Goal: Task Accomplishment & Management: Manage account settings

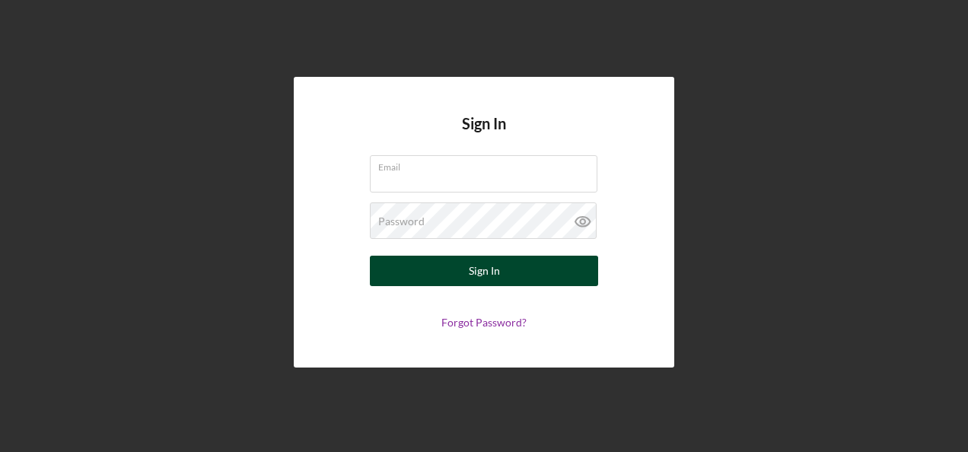
type input "[EMAIL_ADDRESS][DOMAIN_NAME]"
click at [481, 273] on div "Sign In" at bounding box center [484, 271] width 31 height 30
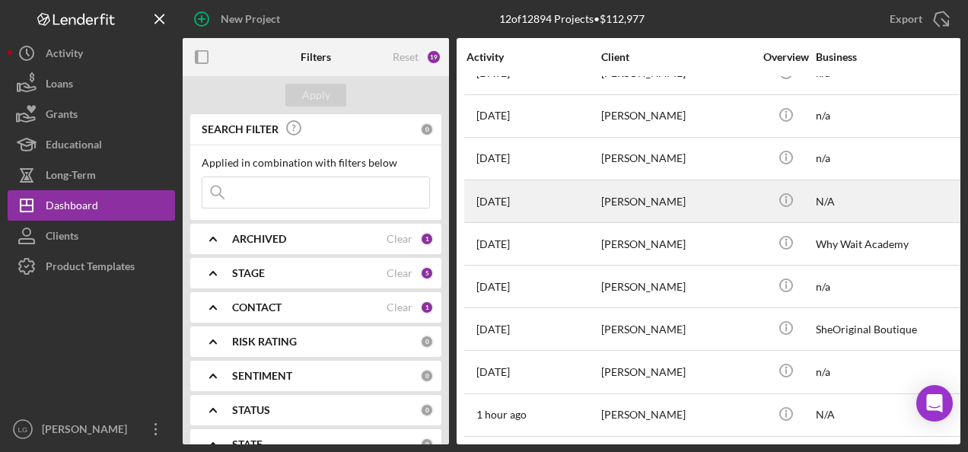
scroll to position [157, 0]
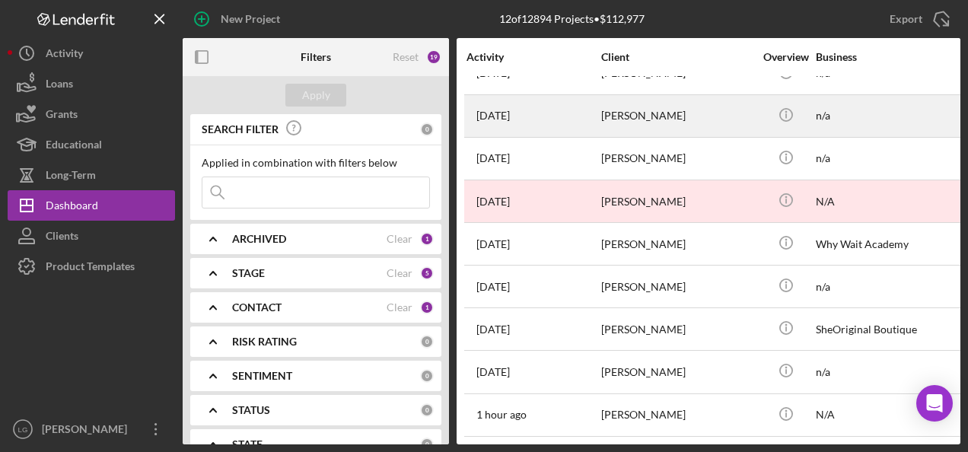
click at [630, 122] on div "[PERSON_NAME]" at bounding box center [677, 116] width 152 height 40
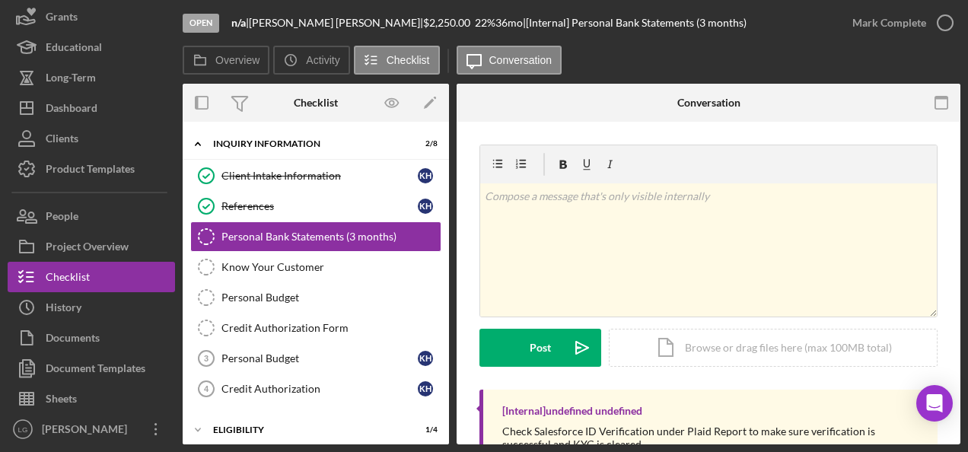
scroll to position [142, 0]
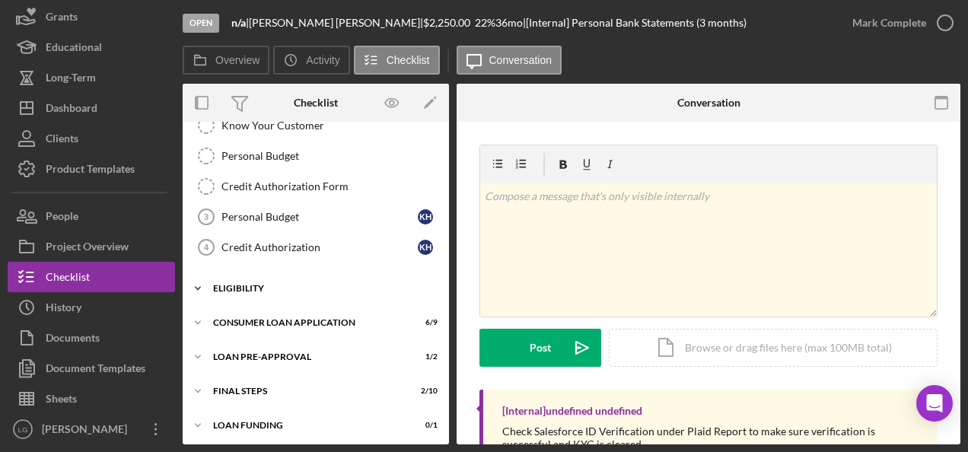
click at [196, 280] on icon "Icon/Expander" at bounding box center [198, 288] width 30 height 30
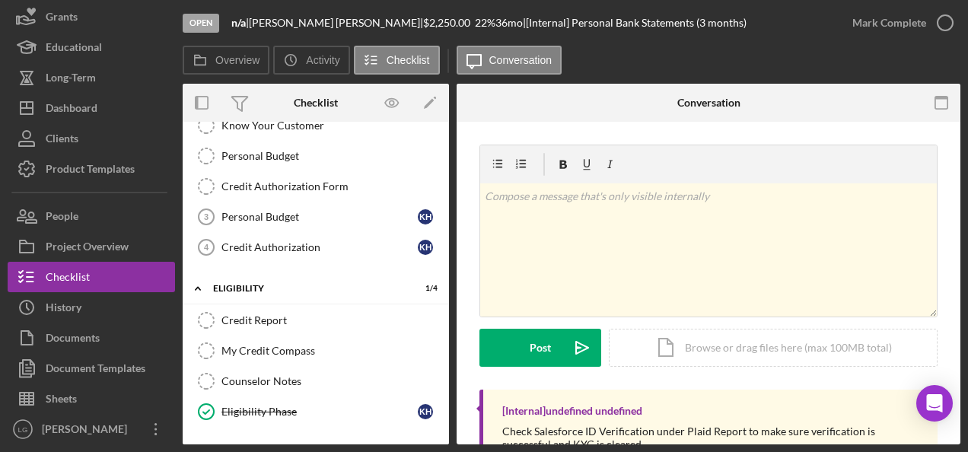
scroll to position [269, 0]
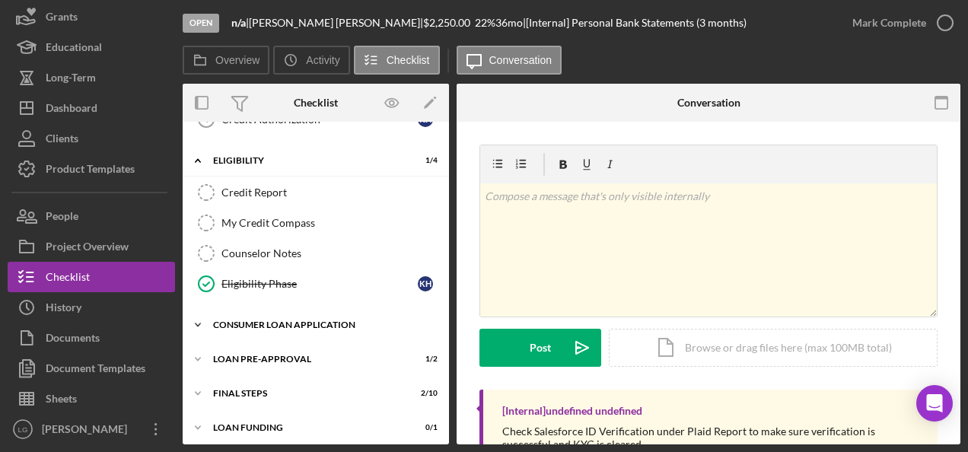
click at [197, 313] on icon "Icon/Expander" at bounding box center [198, 325] width 30 height 30
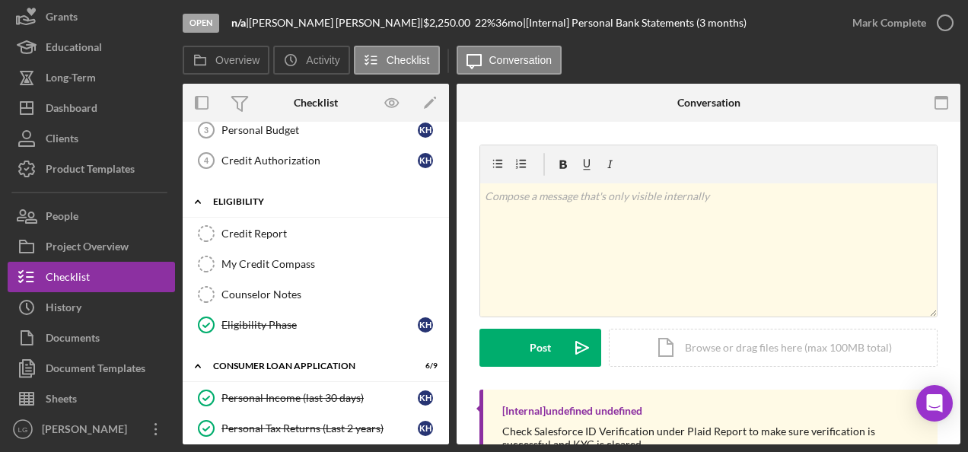
scroll to position [152, 0]
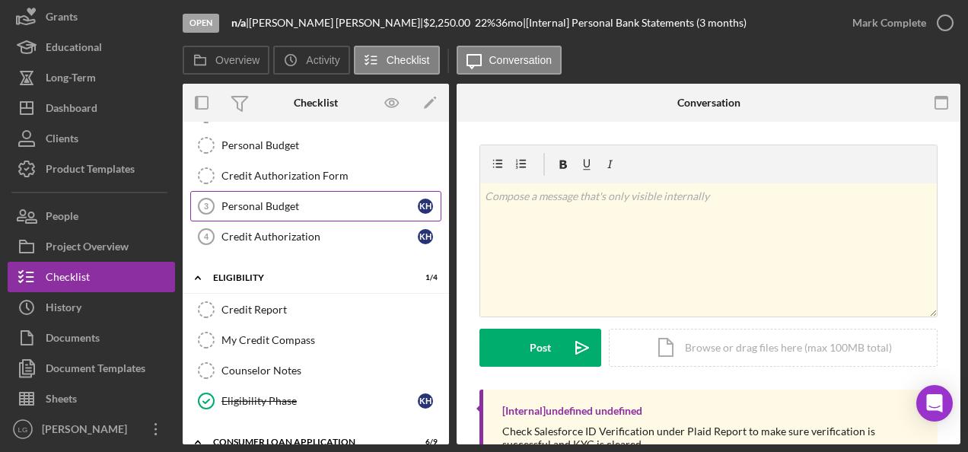
click at [257, 204] on div "Personal Budget" at bounding box center [320, 206] width 196 height 12
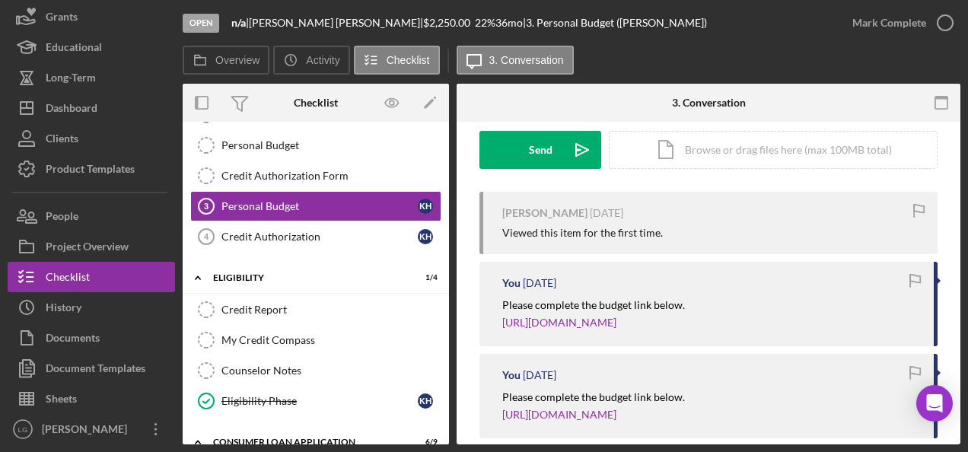
scroll to position [350, 0]
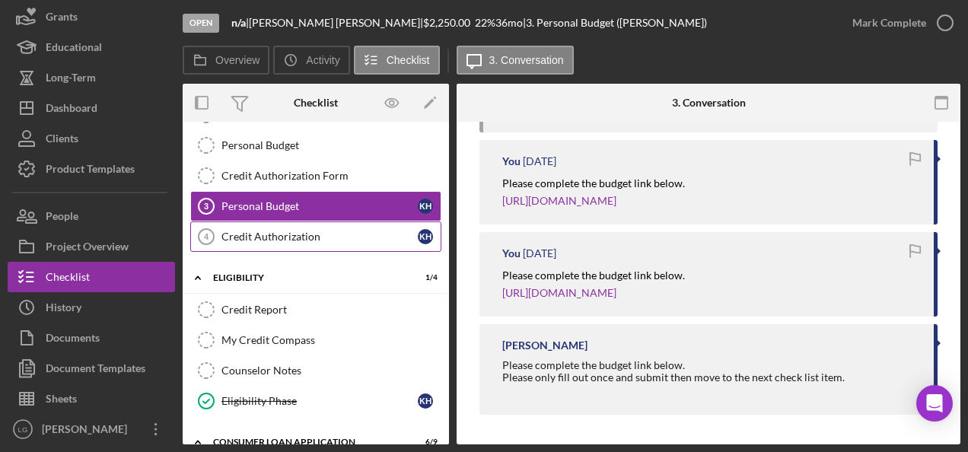
click at [280, 233] on div "Credit Authorization" at bounding box center [320, 237] width 196 height 12
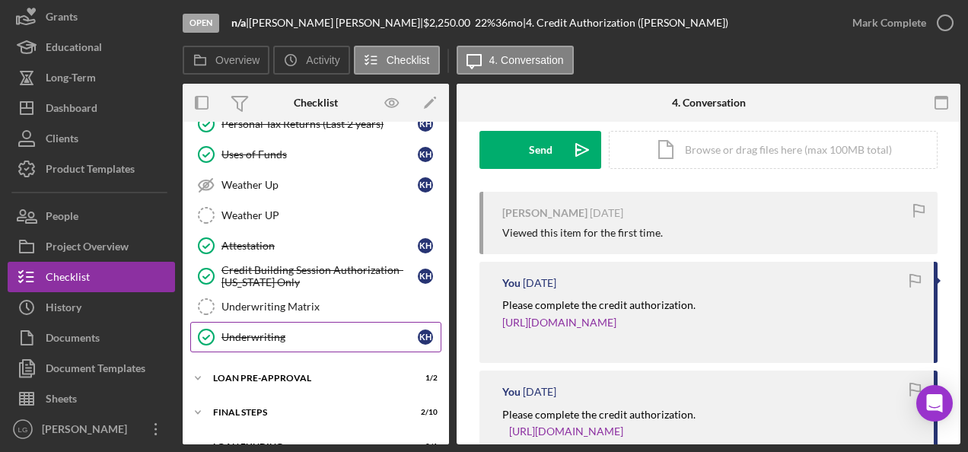
scroll to position [547, 0]
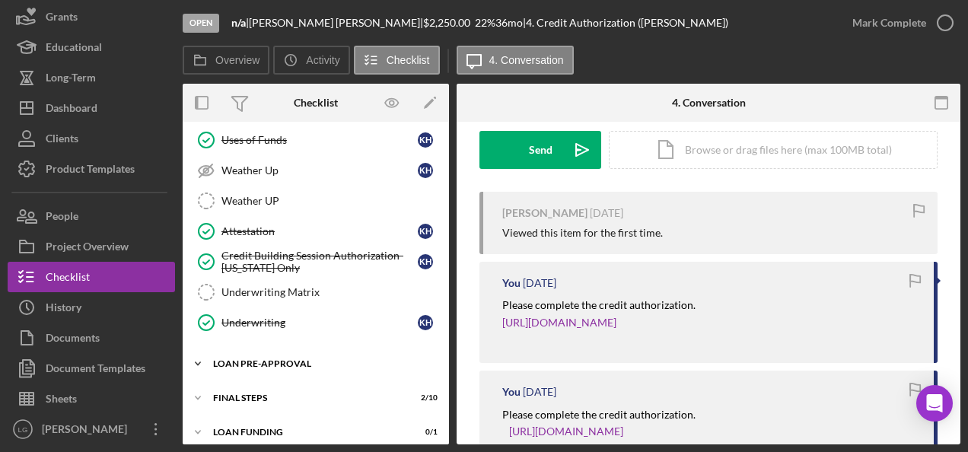
click at [290, 358] on div "Icon/Expander Loan Pre-Approval 1 / 2" at bounding box center [316, 364] width 266 height 30
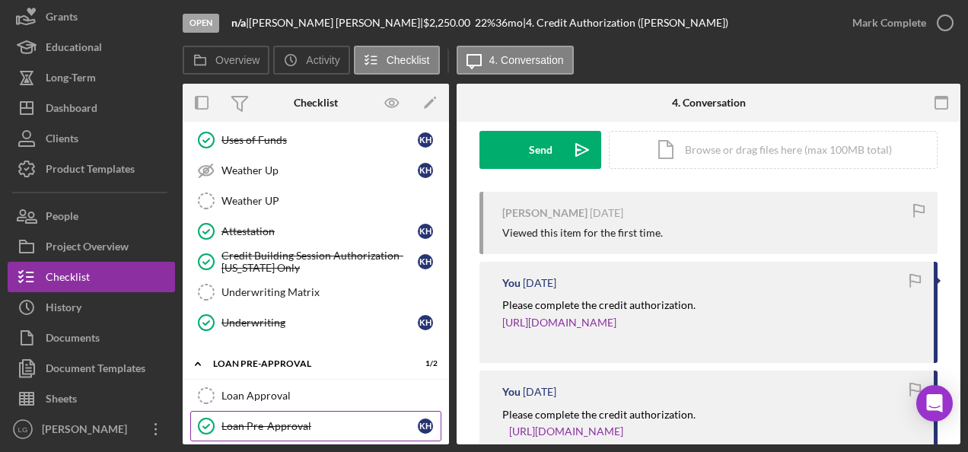
scroll to position [615, 0]
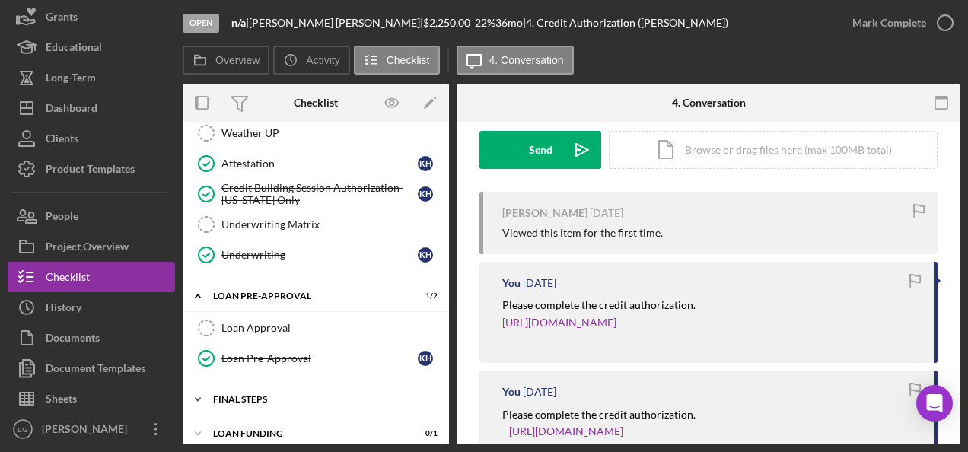
click at [249, 384] on div "Icon/Expander FINAL STEPS 2 / 10" at bounding box center [316, 399] width 266 height 30
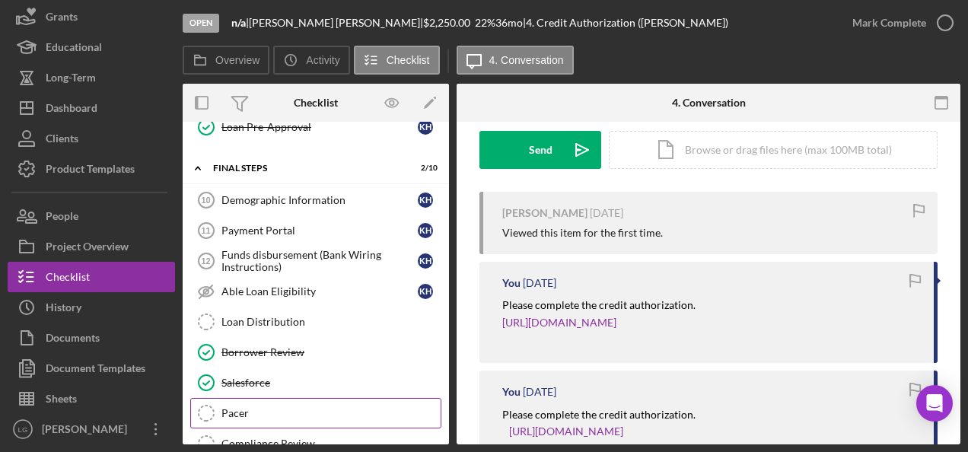
scroll to position [923, 0]
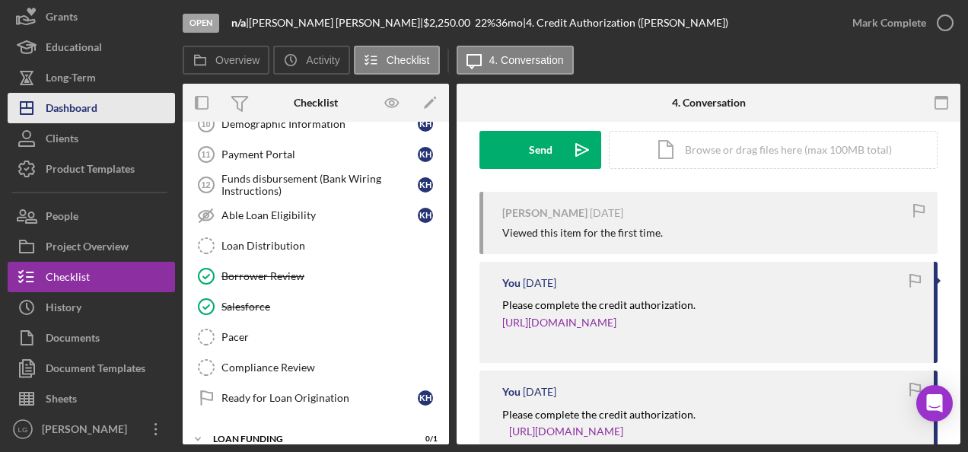
click at [60, 106] on div "Dashboard" at bounding box center [72, 110] width 52 height 34
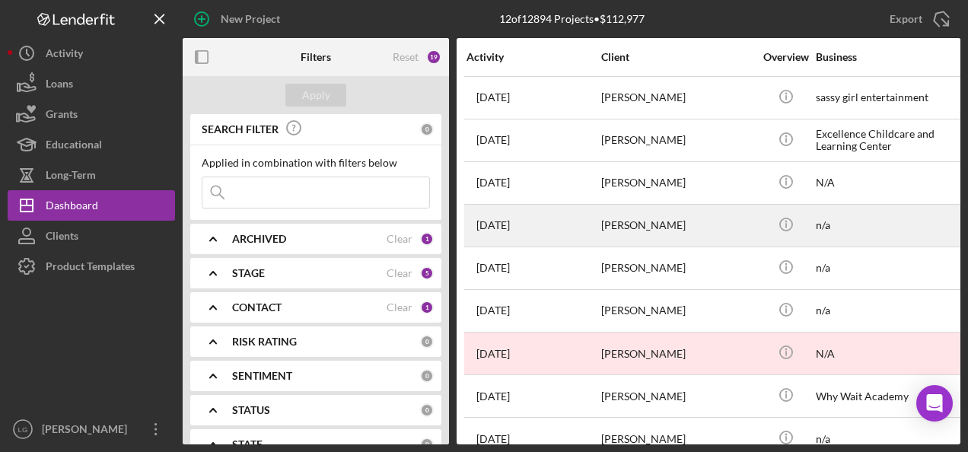
scroll to position [76, 0]
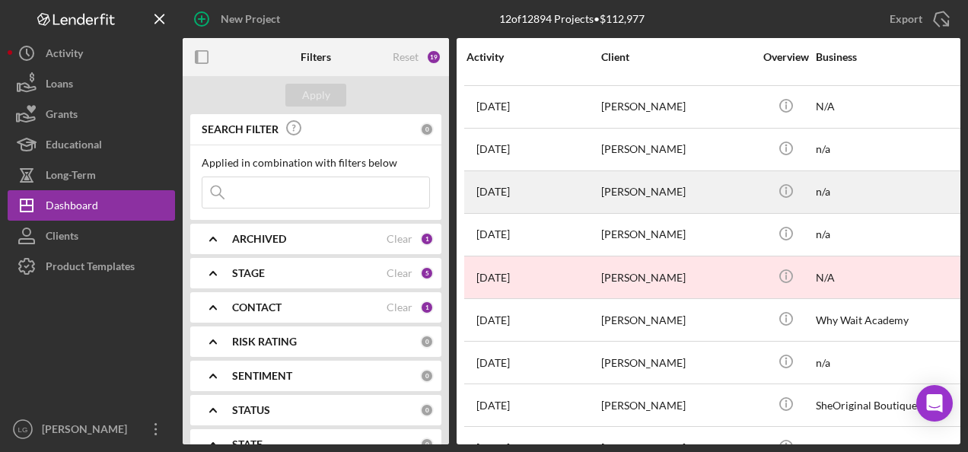
click at [544, 193] on div "[DATE] [PERSON_NAME]" at bounding box center [533, 192] width 133 height 40
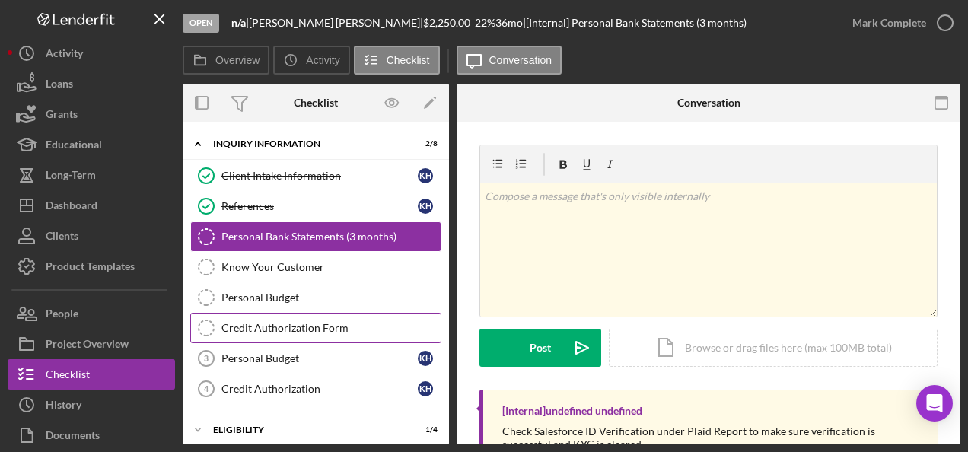
scroll to position [142, 0]
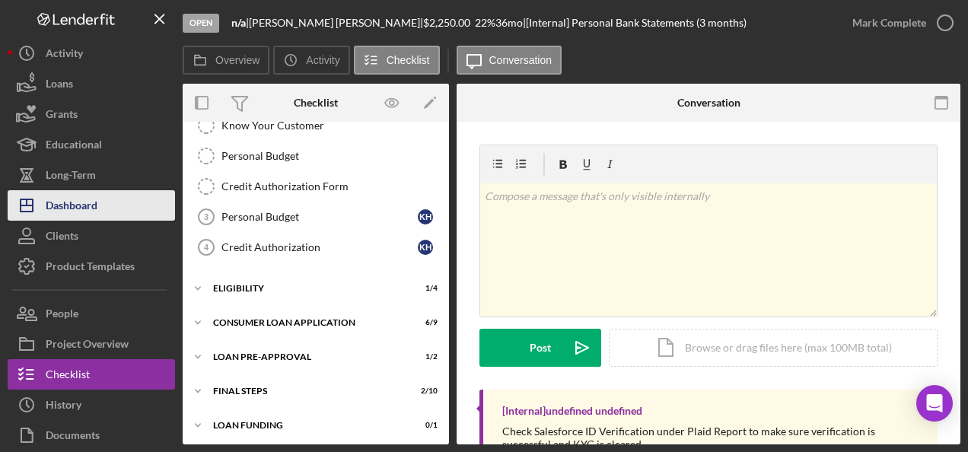
click at [55, 200] on div "Dashboard" at bounding box center [72, 207] width 52 height 34
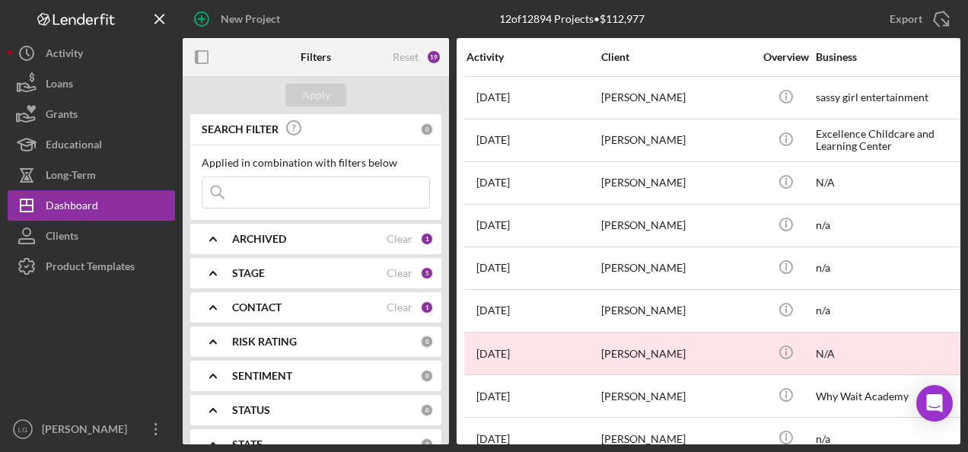
scroll to position [152, 0]
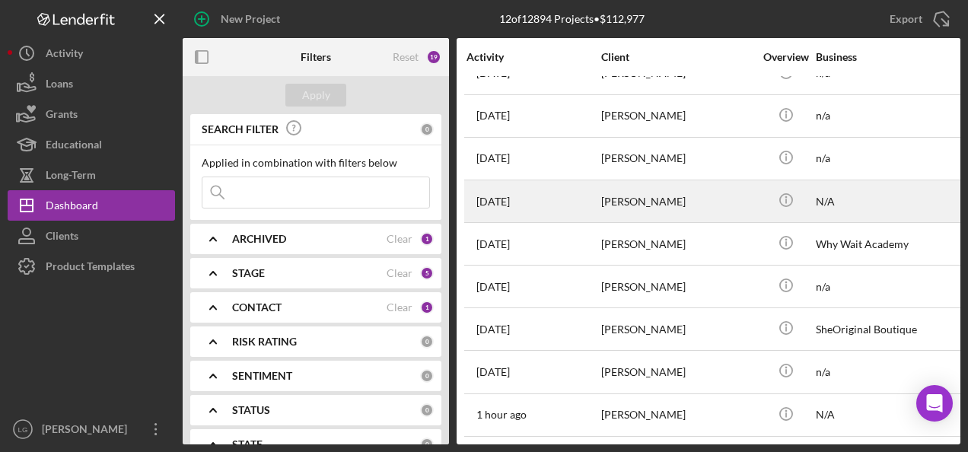
click at [604, 202] on div "[PERSON_NAME]" at bounding box center [677, 201] width 152 height 40
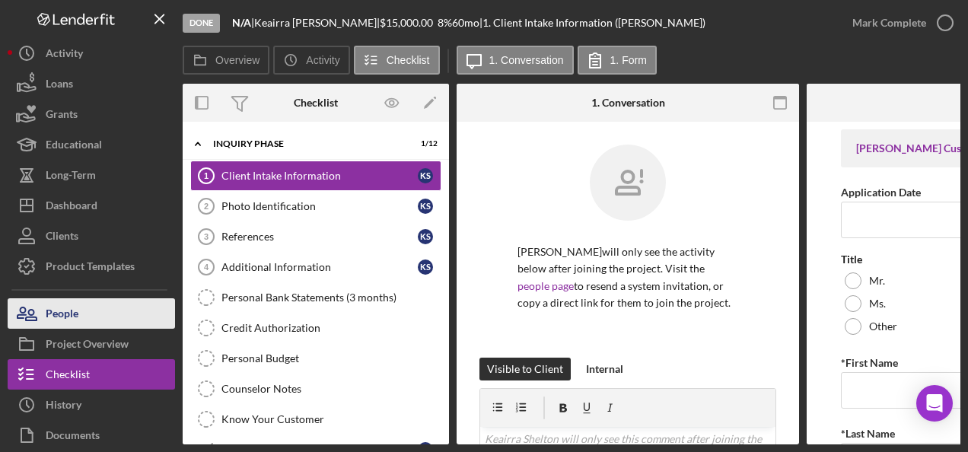
click at [56, 307] on div "People" at bounding box center [62, 315] width 33 height 34
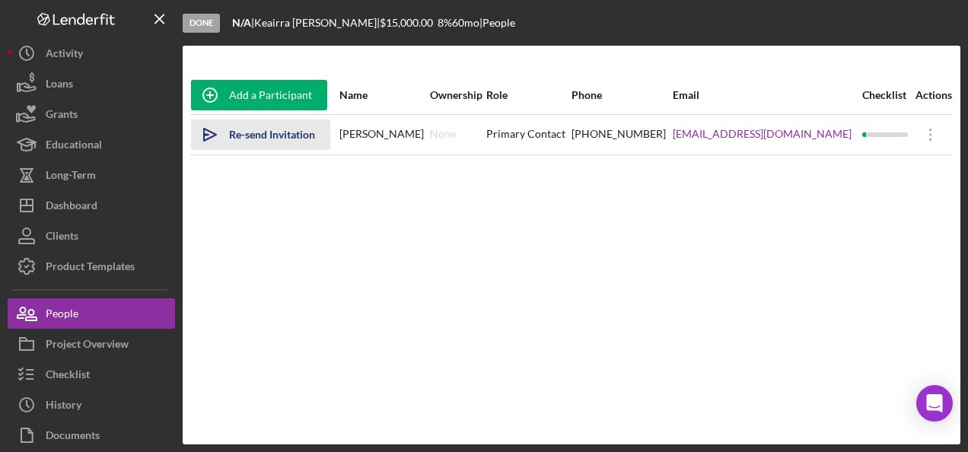
click at [274, 130] on div "Re-send Invitation" at bounding box center [272, 135] width 86 height 30
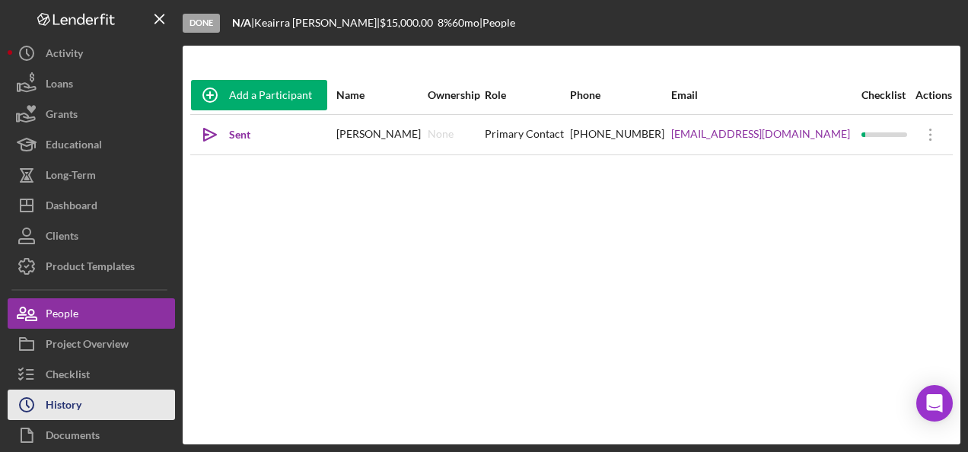
click at [83, 390] on button "Icon/History History" at bounding box center [91, 405] width 167 height 30
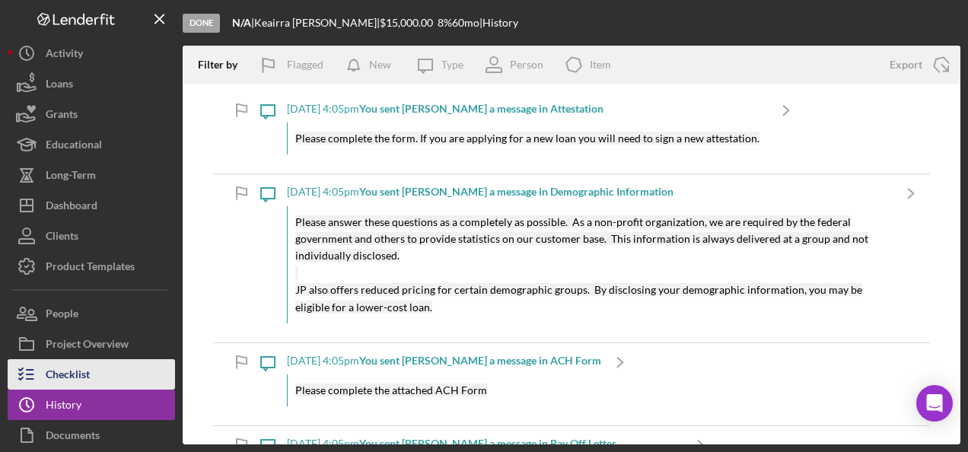
click at [72, 373] on div "Checklist" at bounding box center [68, 376] width 44 height 34
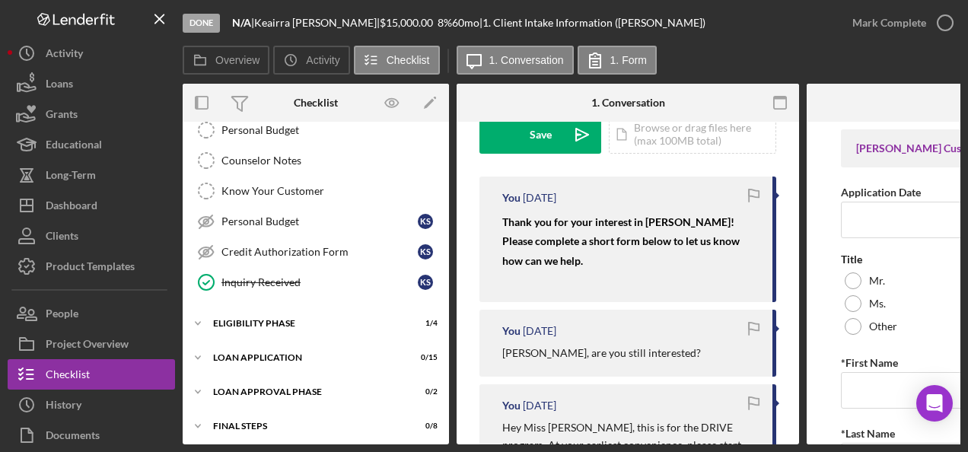
scroll to position [266, 0]
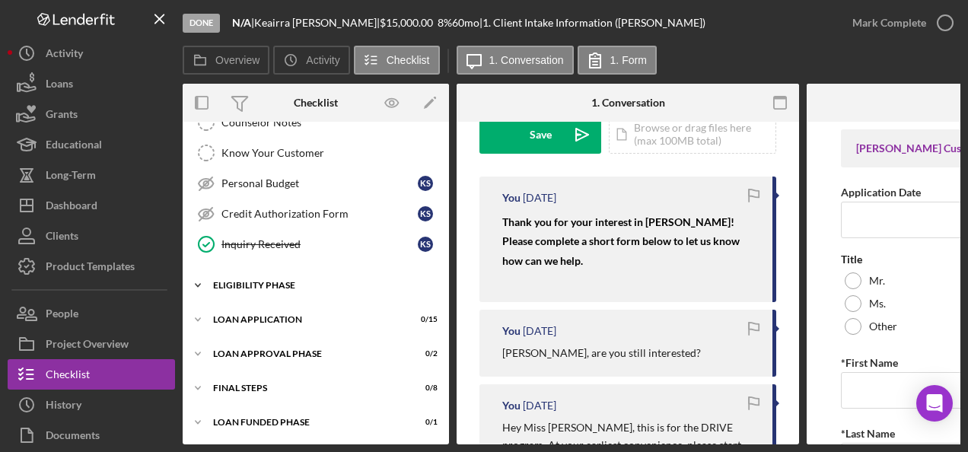
click at [201, 273] on icon "Icon/Expander" at bounding box center [198, 285] width 30 height 30
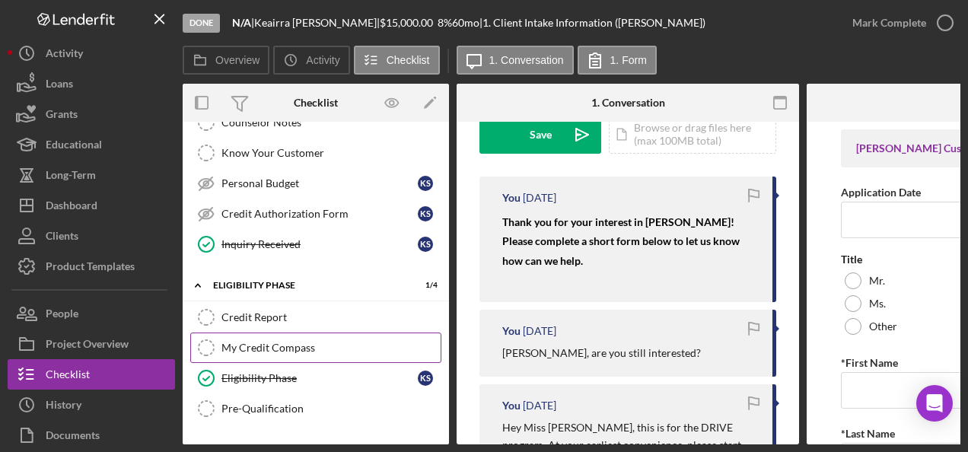
scroll to position [394, 0]
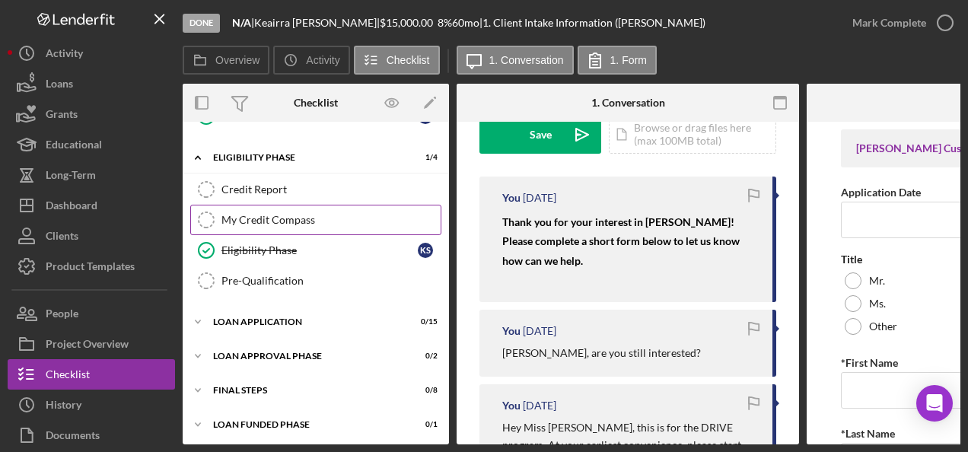
click at [224, 326] on div "Icon/Expander Loan Application 0 / 15" at bounding box center [316, 322] width 266 height 30
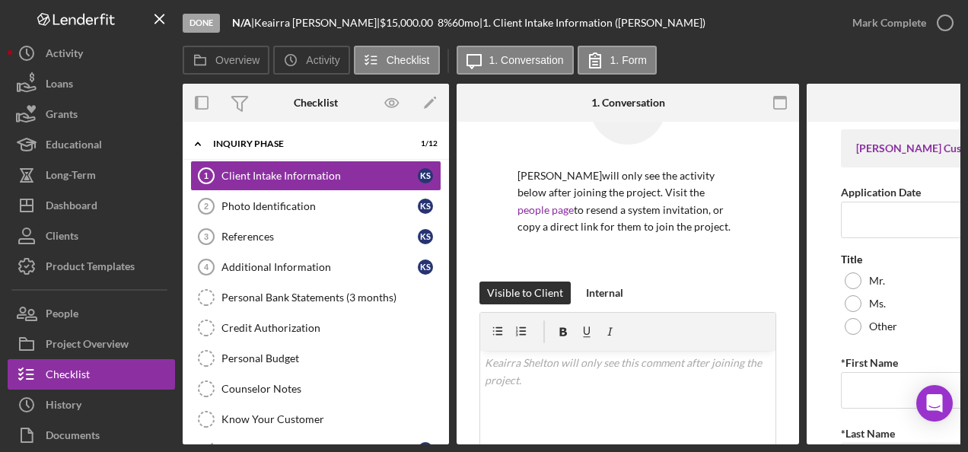
scroll to position [0, 0]
